Goal: Task Accomplishment & Management: Use online tool/utility

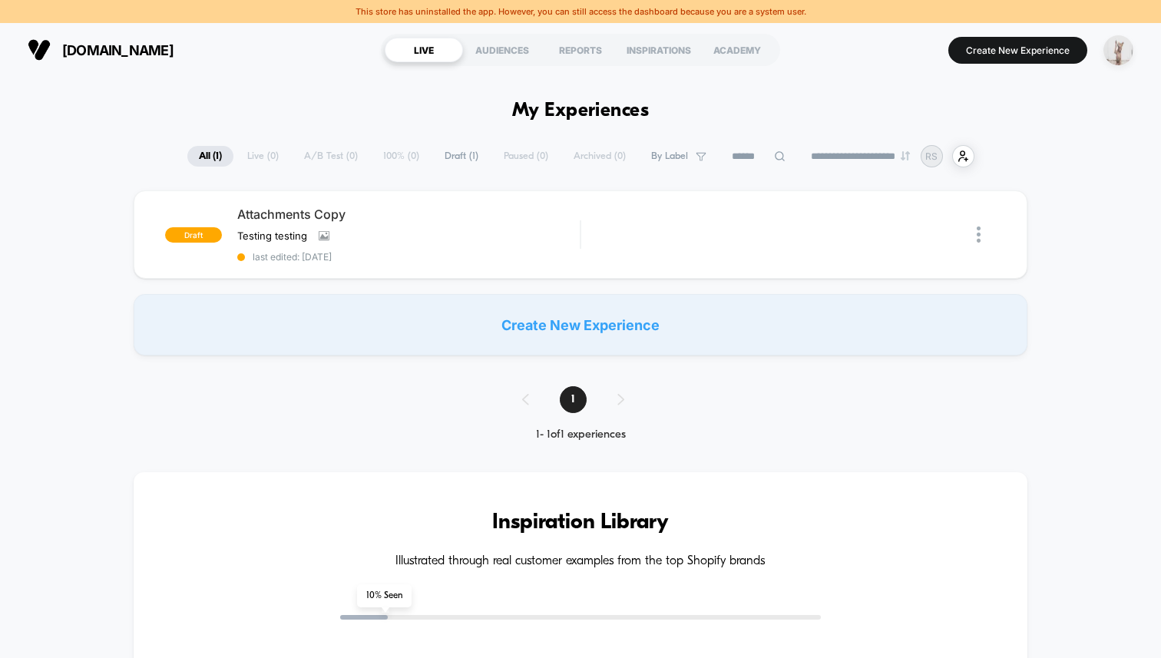
click at [1125, 51] on img "button" at bounding box center [1118, 50] width 30 height 30
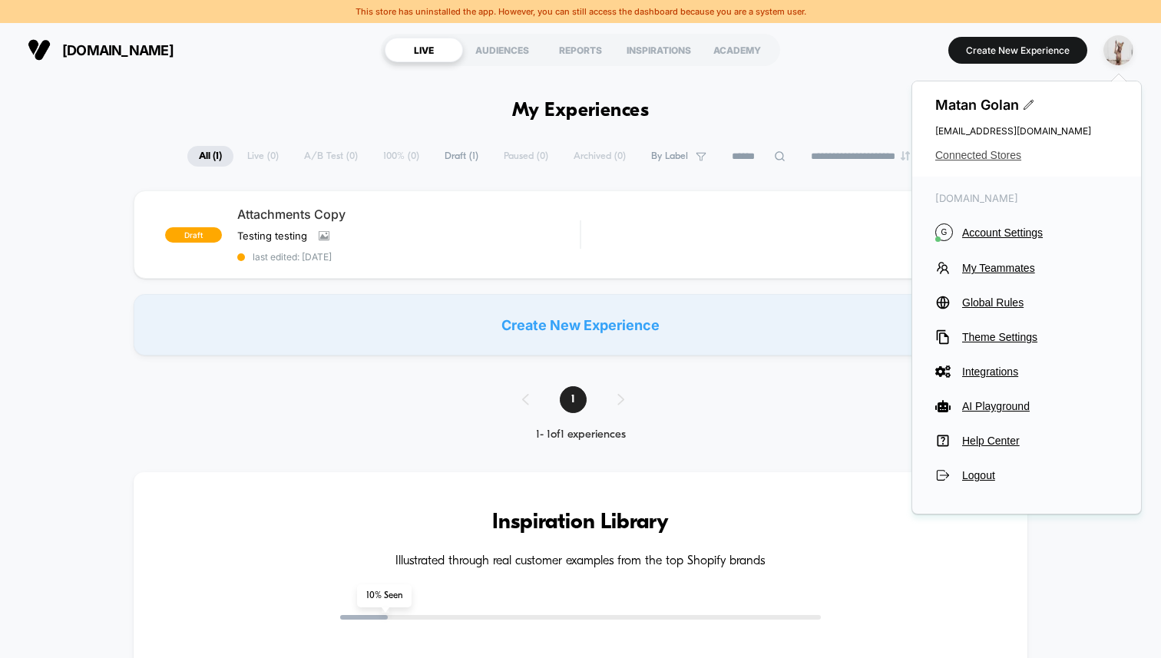
click at [1003, 152] on span "Connected Stores" at bounding box center [1026, 155] width 183 height 12
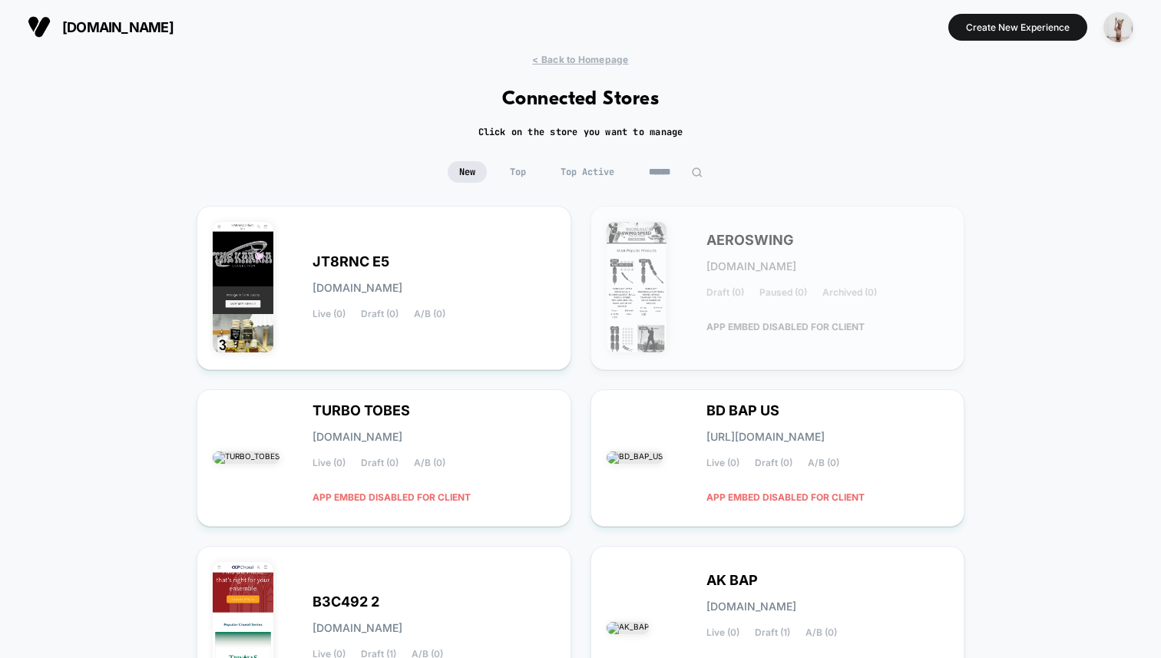
click at [686, 166] on input at bounding box center [675, 171] width 77 height 21
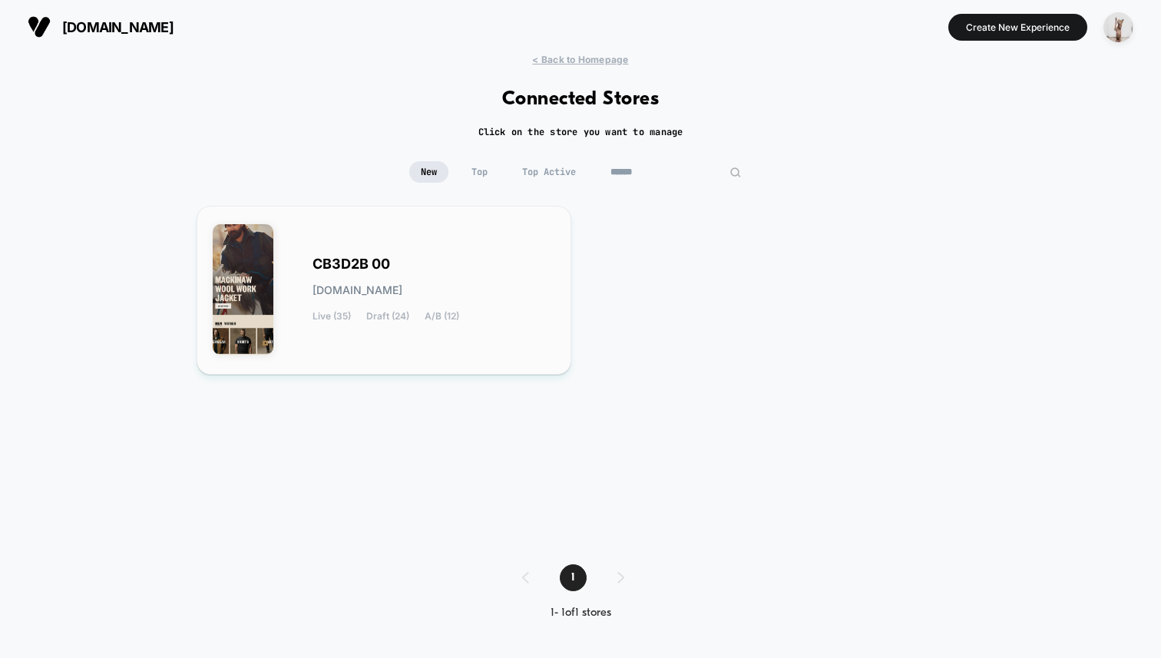
type input "******"
click at [472, 268] on div "CB3D2B 00 cb3d2b-00.myshopify.com Live (35) Draft (24) A/B (12)" at bounding box center [433, 290] width 243 height 63
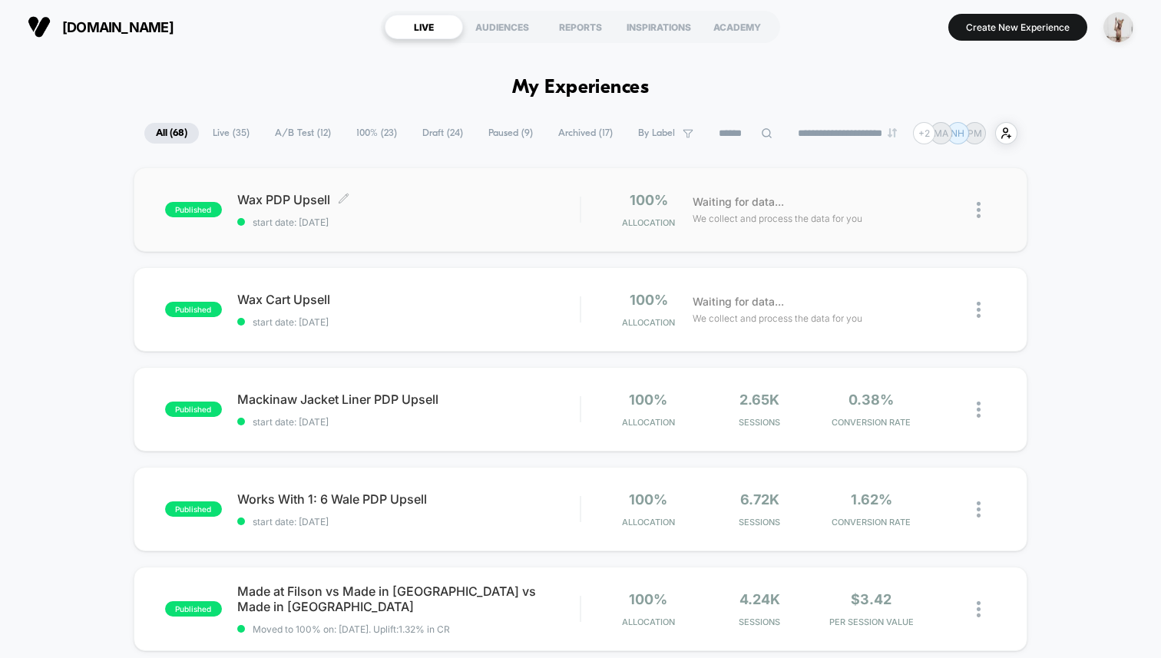
click at [398, 207] on span "Wax PDP Upsell Click to edit experience details" at bounding box center [408, 199] width 342 height 15
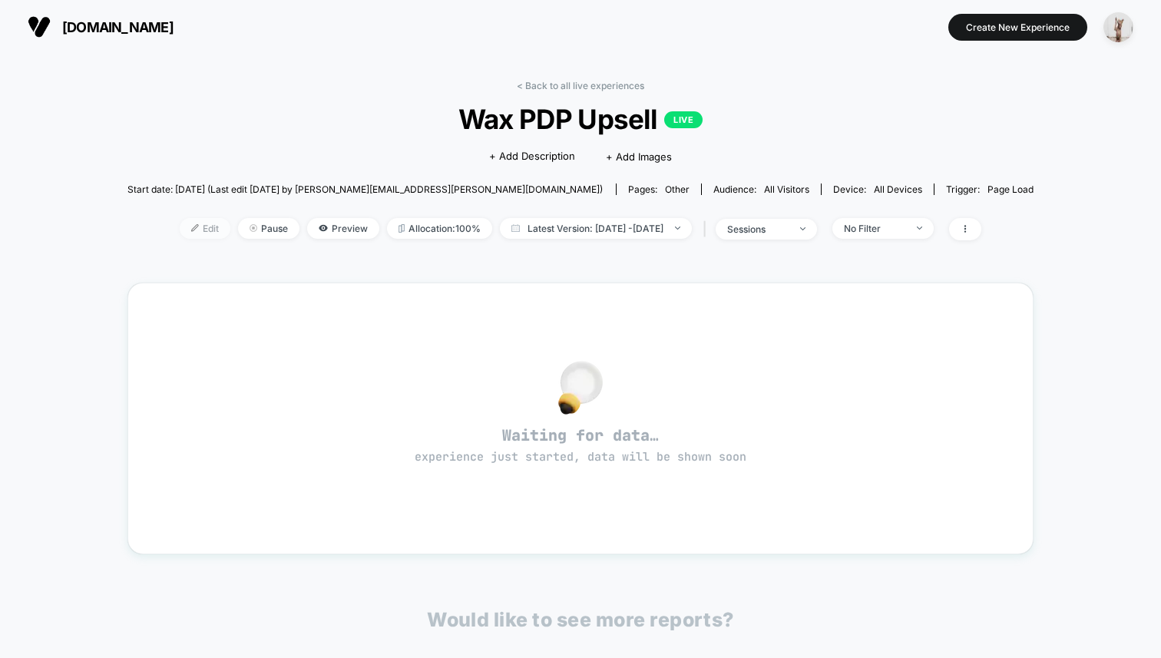
click at [180, 233] on span "Edit" at bounding box center [205, 228] width 51 height 21
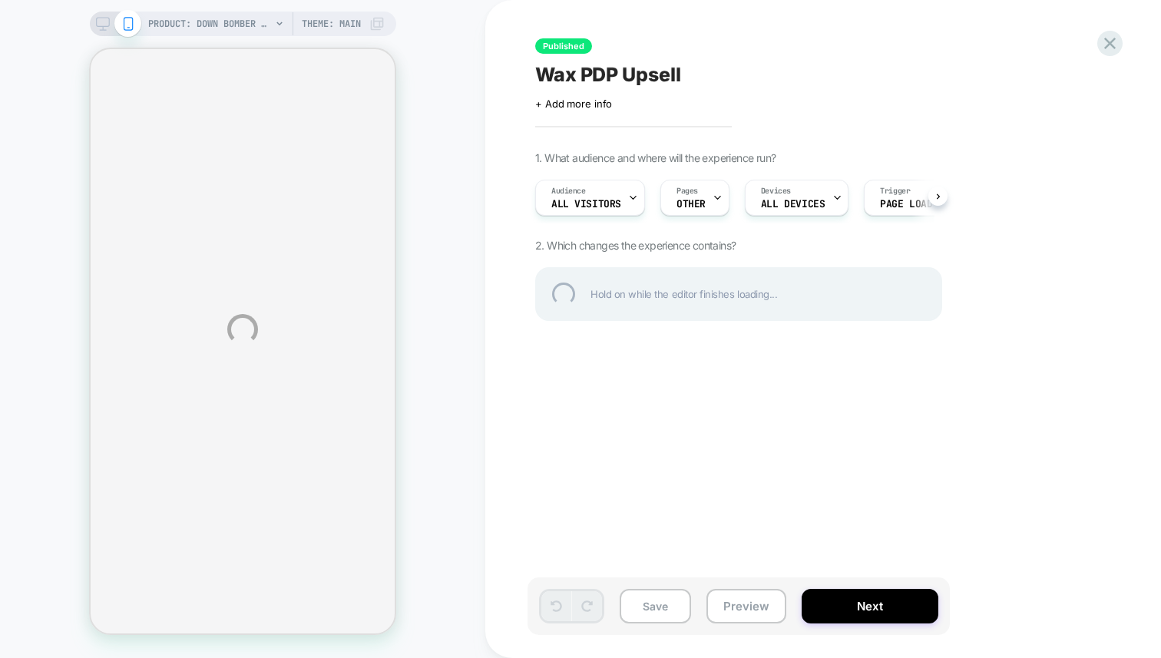
click at [438, 197] on div "PRODUCT: Down Bomber Jacket - Dark Tan PRODUCT: Down Bomber Jacket - Dark Tan T…" at bounding box center [580, 329] width 1161 height 658
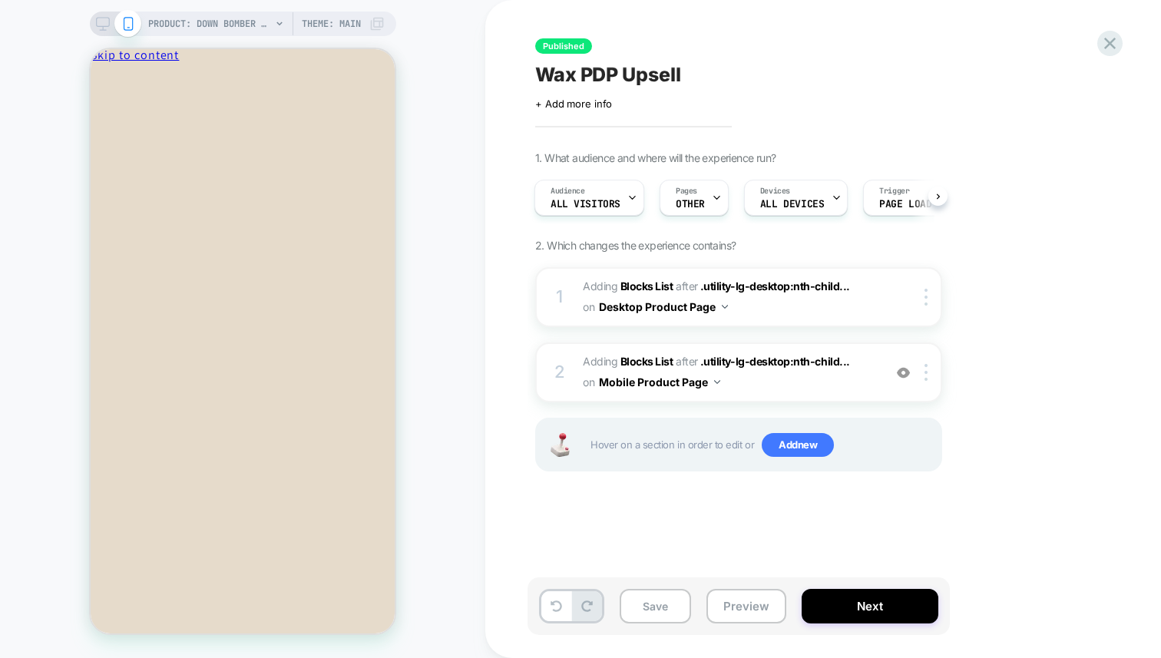
click at [501, 147] on div "Published Wax PDP Upsell Click to edit experience details + Add more info 1. Wh…" at bounding box center [823, 329] width 676 height 658
click at [157, 78] on icon "Close" at bounding box center [157, 82] width 0 height 12
click at [448, 85] on div "PRODUCT: Down Bomber Jacket - Dark Tan PRODUCT: Down Bomber Jacket - Dark Tan T…" at bounding box center [242, 328] width 485 height 627
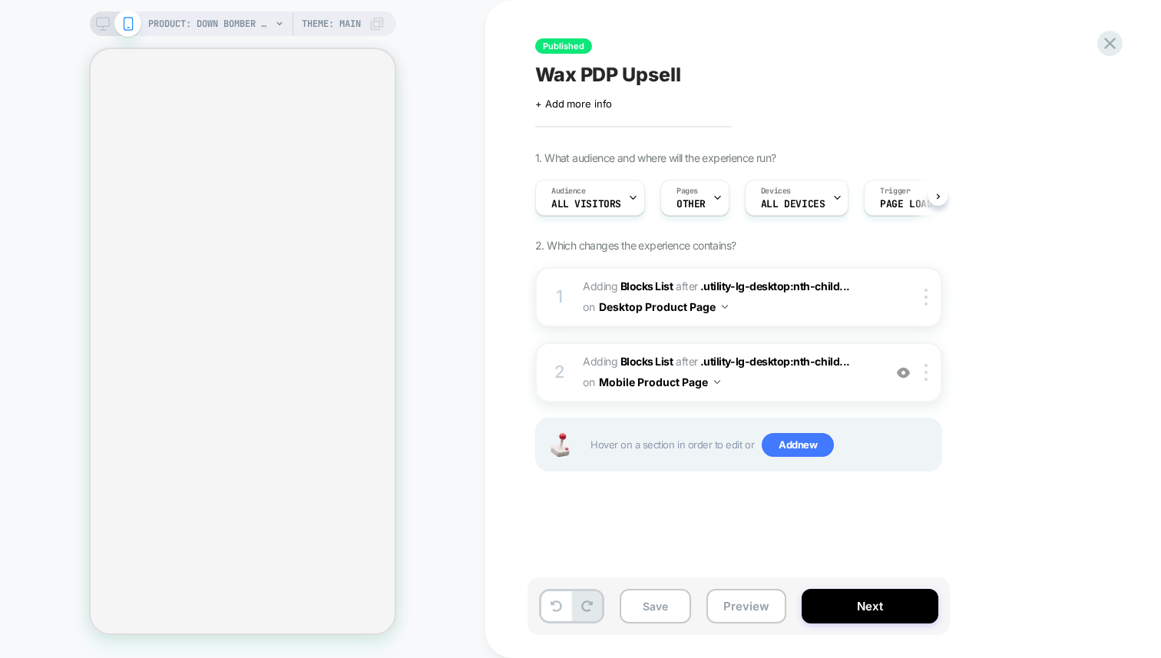
scroll to position [0, 1]
